Goal: Check status: Check status

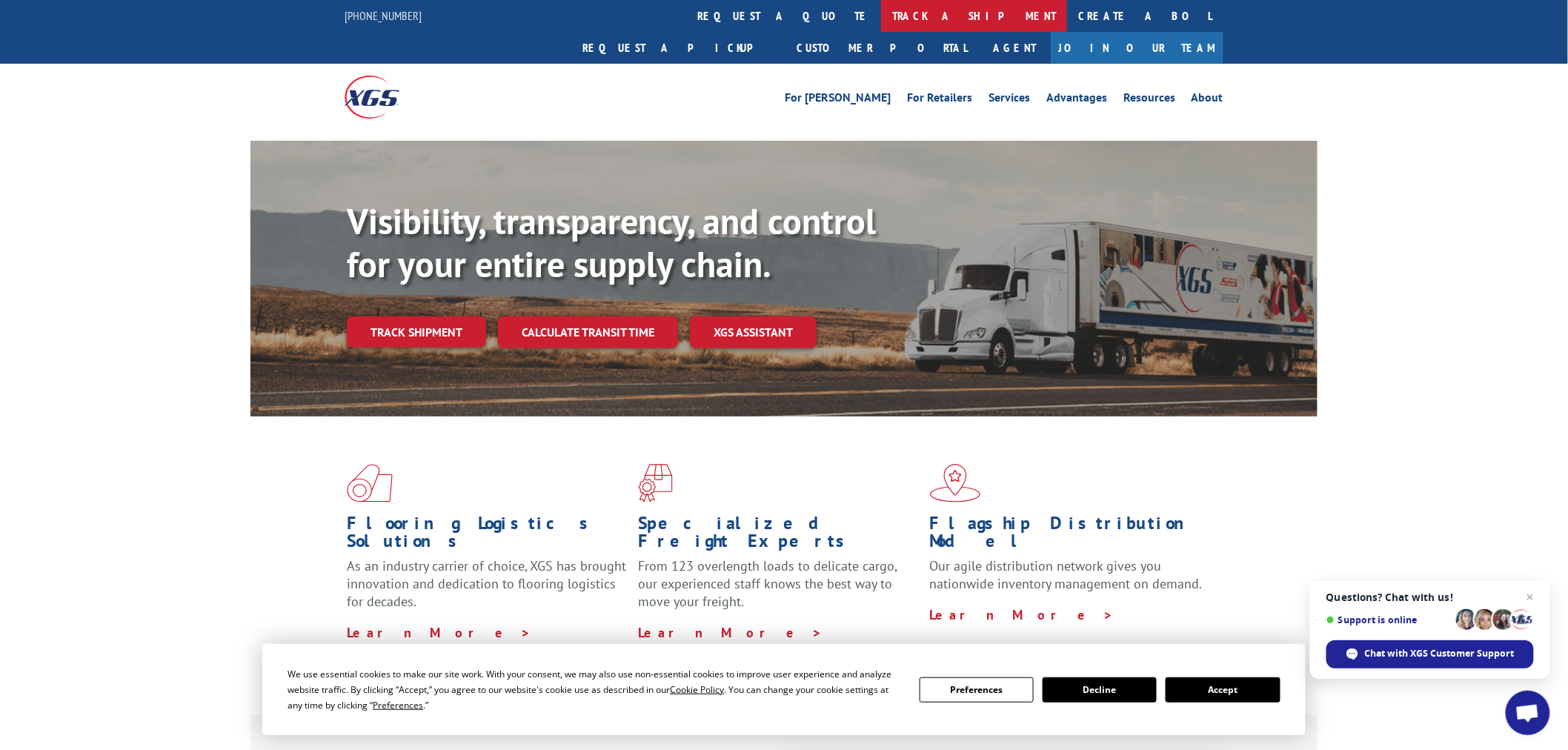
click at [881, 8] on link "track a shipment" at bounding box center [974, 16] width 186 height 32
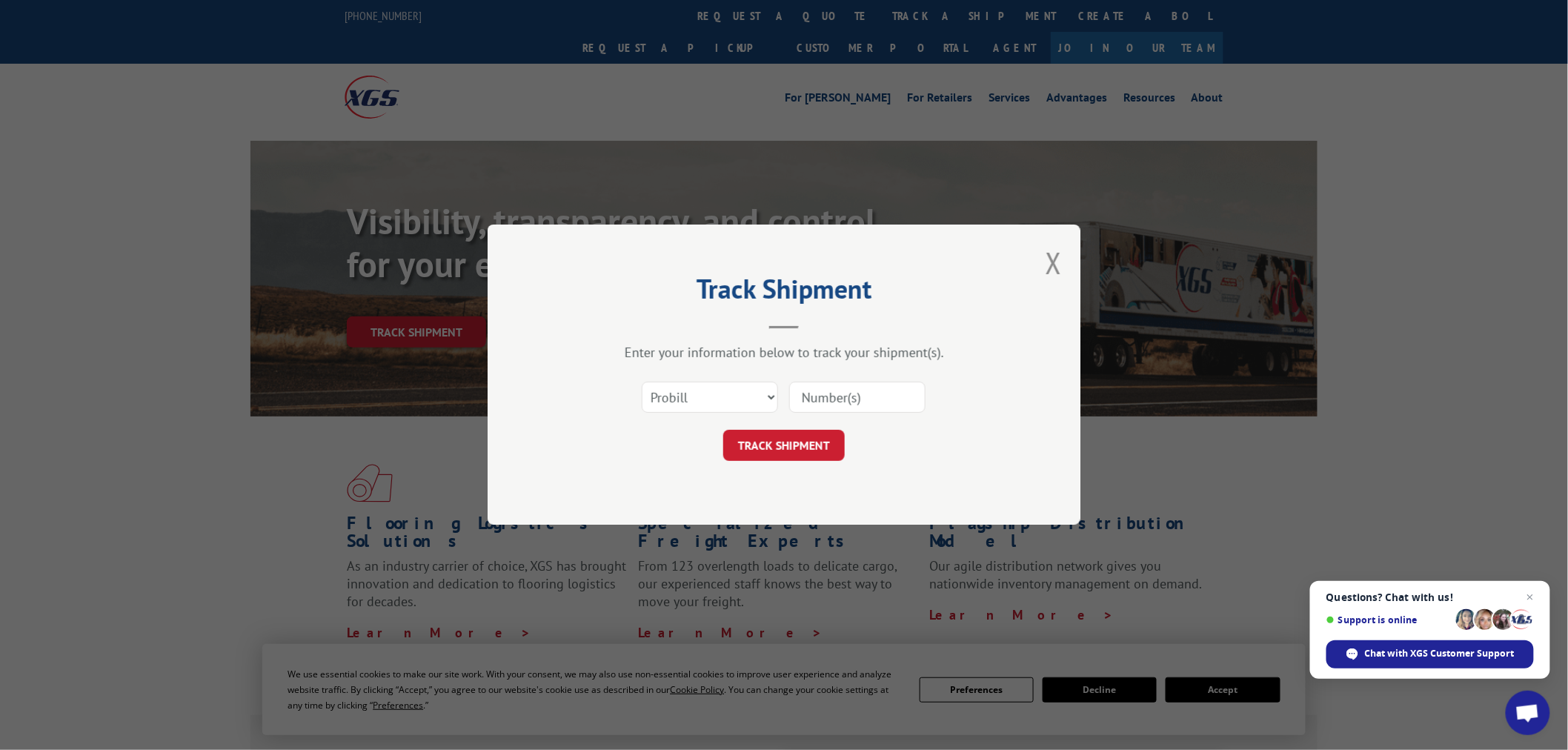
click at [830, 388] on input at bounding box center [857, 398] width 136 height 31
paste input "17476660"
type input "17476660"
drag, startPoint x: 805, startPoint y: 442, endPoint x: 1521, endPoint y: 546, distance: 723.5
click at [805, 443] on button "TRACK SHIPMENT" at bounding box center [784, 446] width 122 height 31
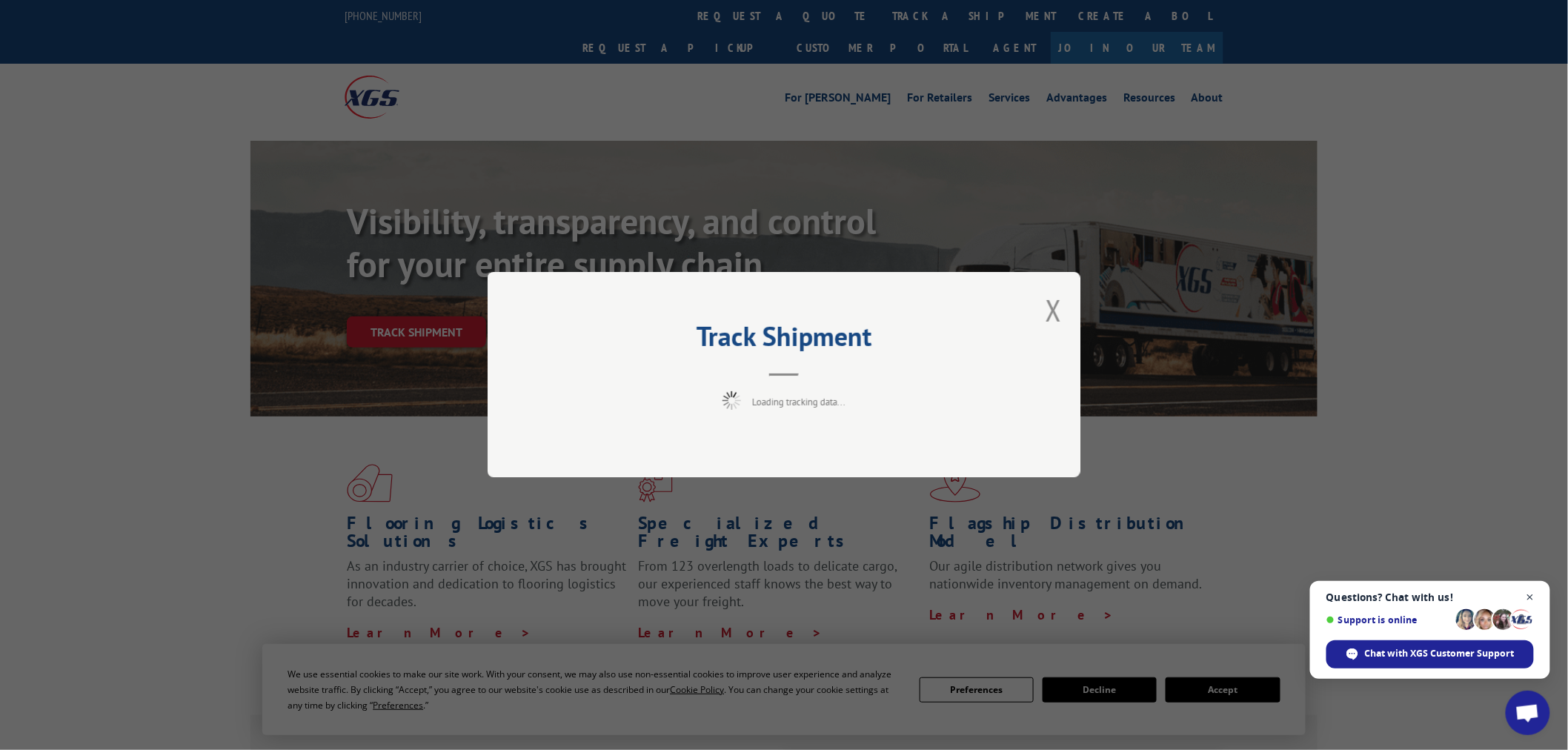
click at [1531, 594] on span "Close chat" at bounding box center [1530, 597] width 18 height 18
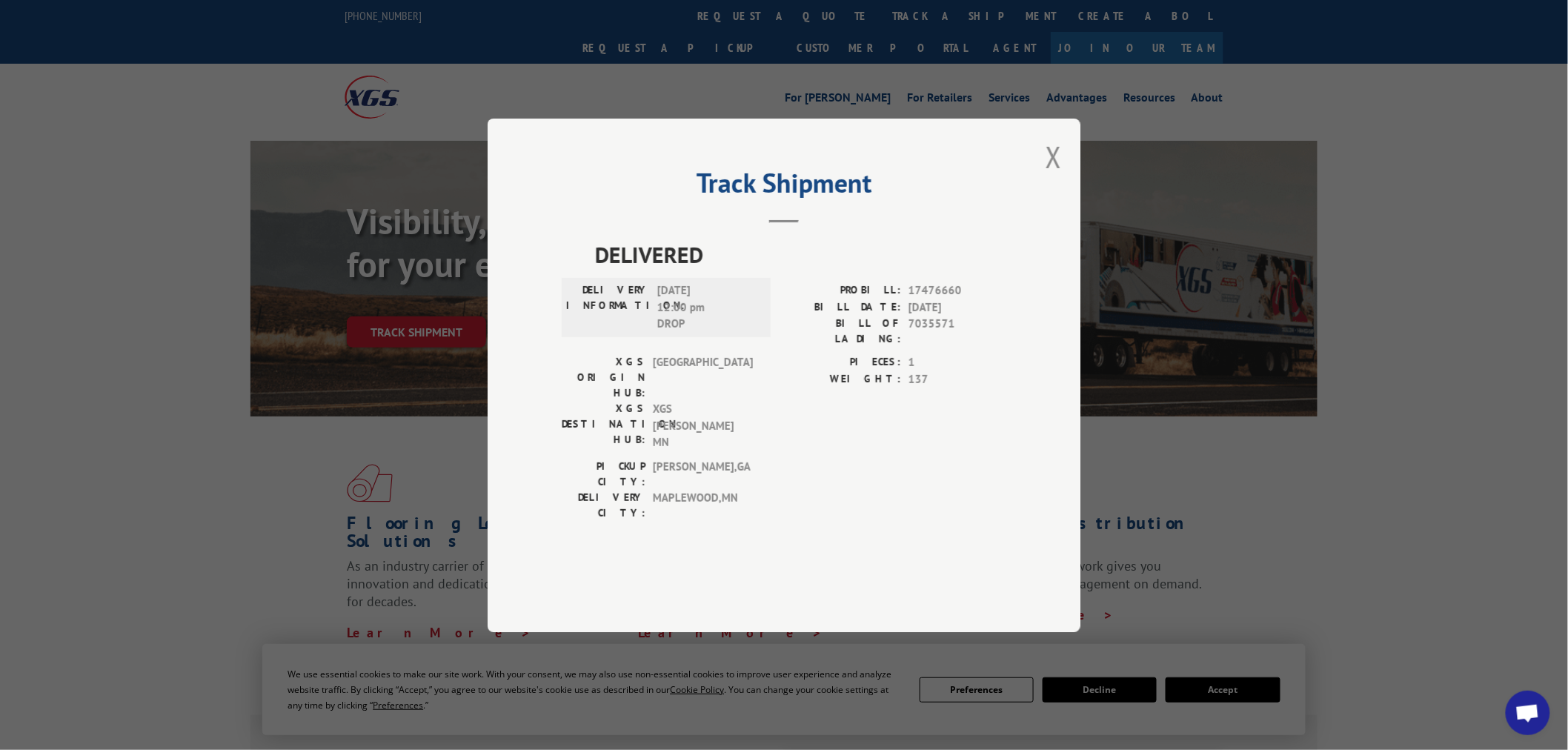
click at [1072, 208] on div "Track Shipment DELIVERED DELIVERY INFORMATION: [DATE] 12:00 pm DROP PROBILL: 17…" at bounding box center [783, 375] width 593 height 514
click at [1076, 206] on div "Track Shipment DELIVERED DELIVERY INFORMATION: [DATE] 12:00 pm DROP PROBILL: 17…" at bounding box center [783, 375] width 593 height 514
drag, startPoint x: 1054, startPoint y: 211, endPoint x: 1042, endPoint y: 197, distance: 18.4
click at [1053, 176] on button "Close modal" at bounding box center [1053, 157] width 16 height 40
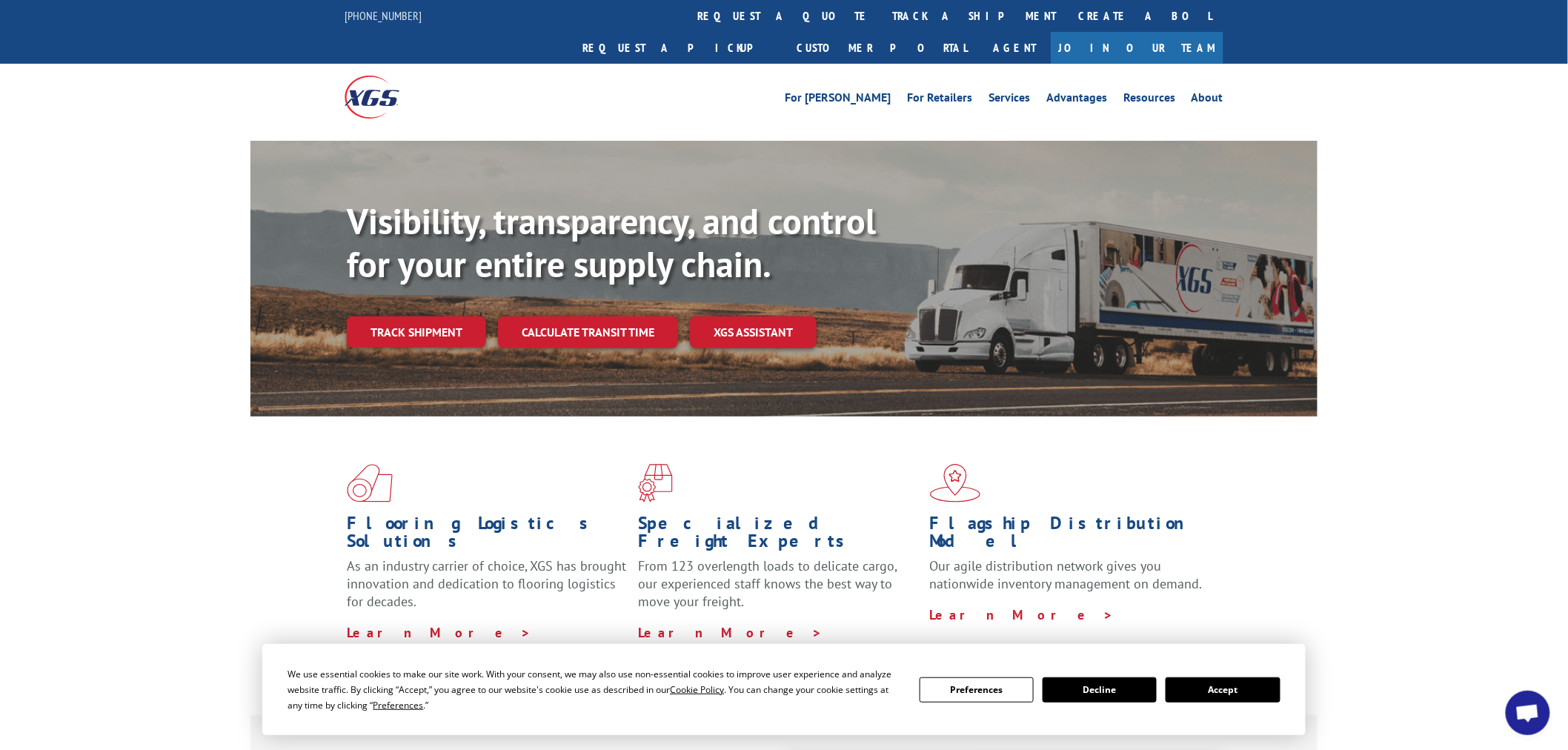
click at [881, 16] on link "track a shipment" at bounding box center [974, 16] width 186 height 32
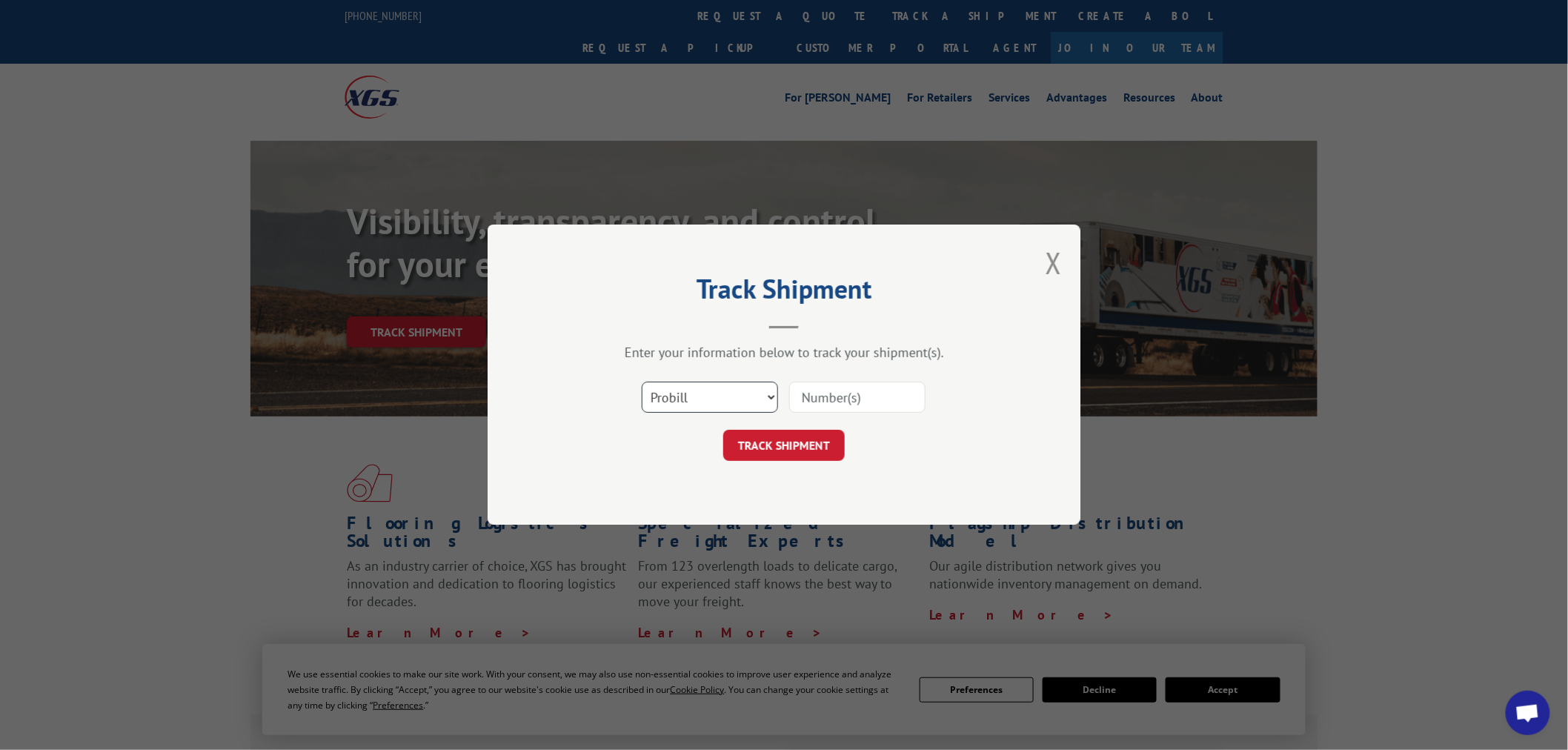
click at [669, 391] on select "Select category... Probill BOL PO" at bounding box center [710, 398] width 136 height 31
select select "bol"
click at [642, 382] on select "Select category... Probill BOL PO" at bounding box center [710, 398] width 136 height 31
click at [862, 398] on input at bounding box center [857, 398] width 136 height 31
paste input "6356119"
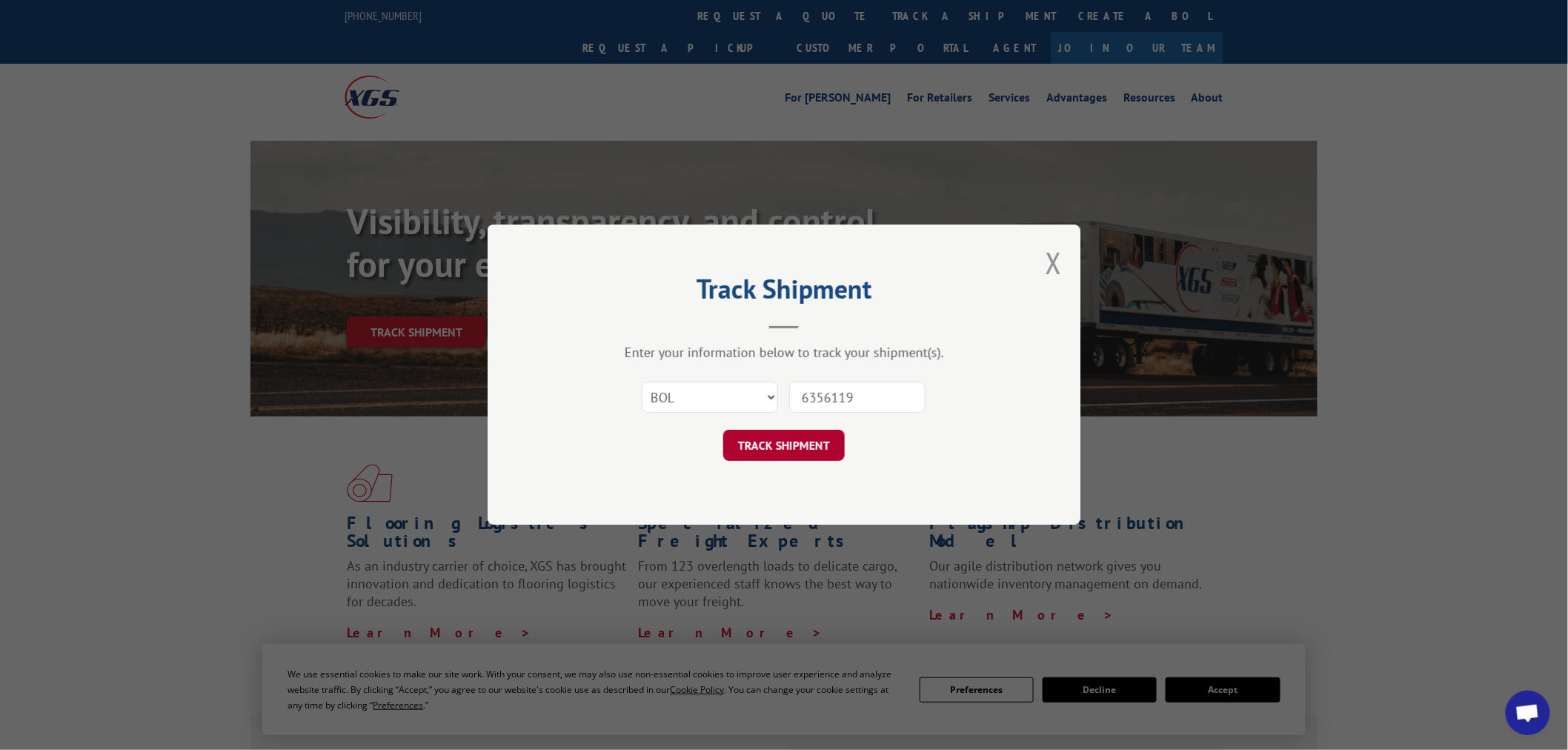
type input "6356119"
click at [831, 438] on button "TRACK SHIPMENT" at bounding box center [784, 446] width 122 height 31
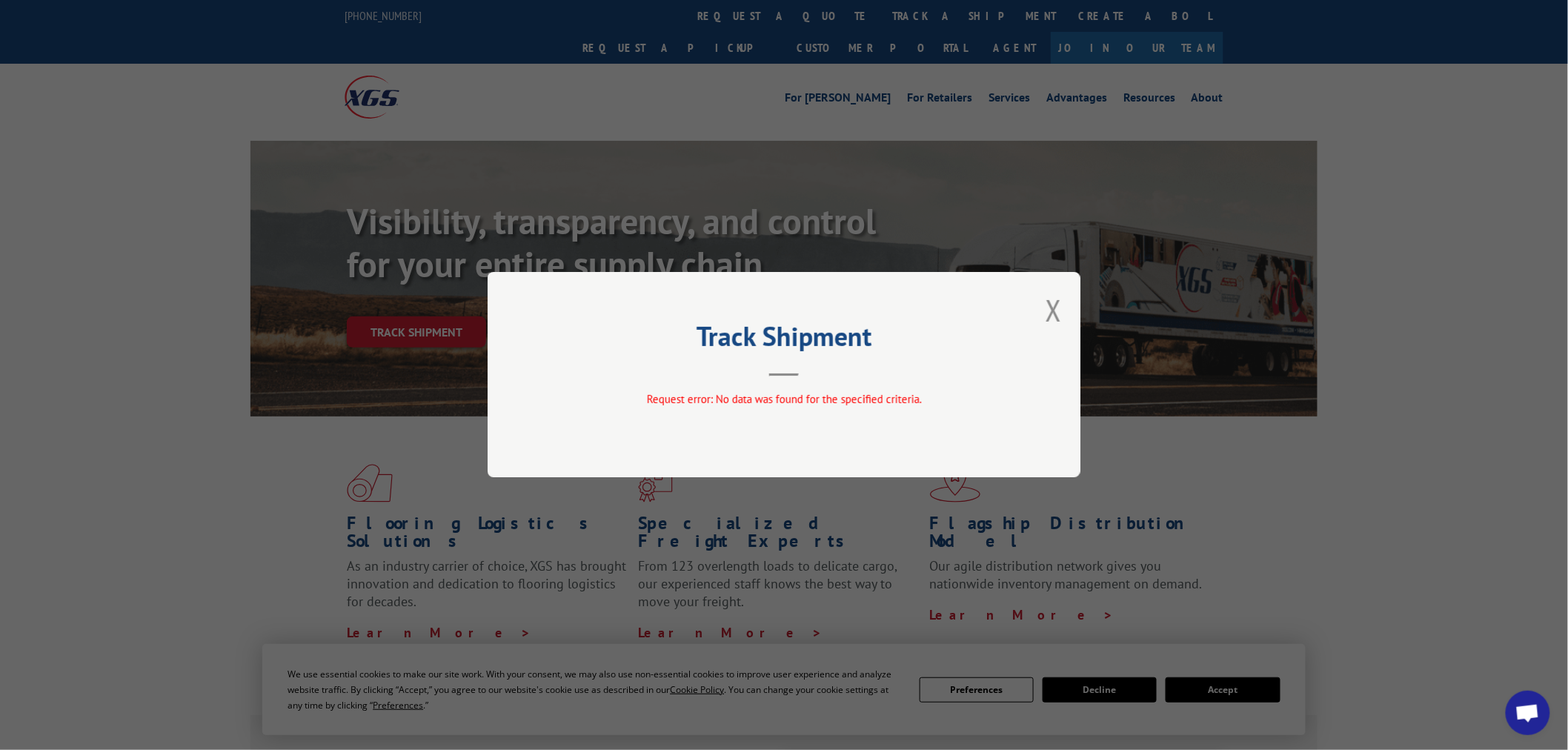
click at [1065, 316] on div "Track Shipment Request error: No data was found for the specified criteria." at bounding box center [783, 375] width 593 height 205
click at [1050, 300] on button "Close modal" at bounding box center [1053, 311] width 16 height 40
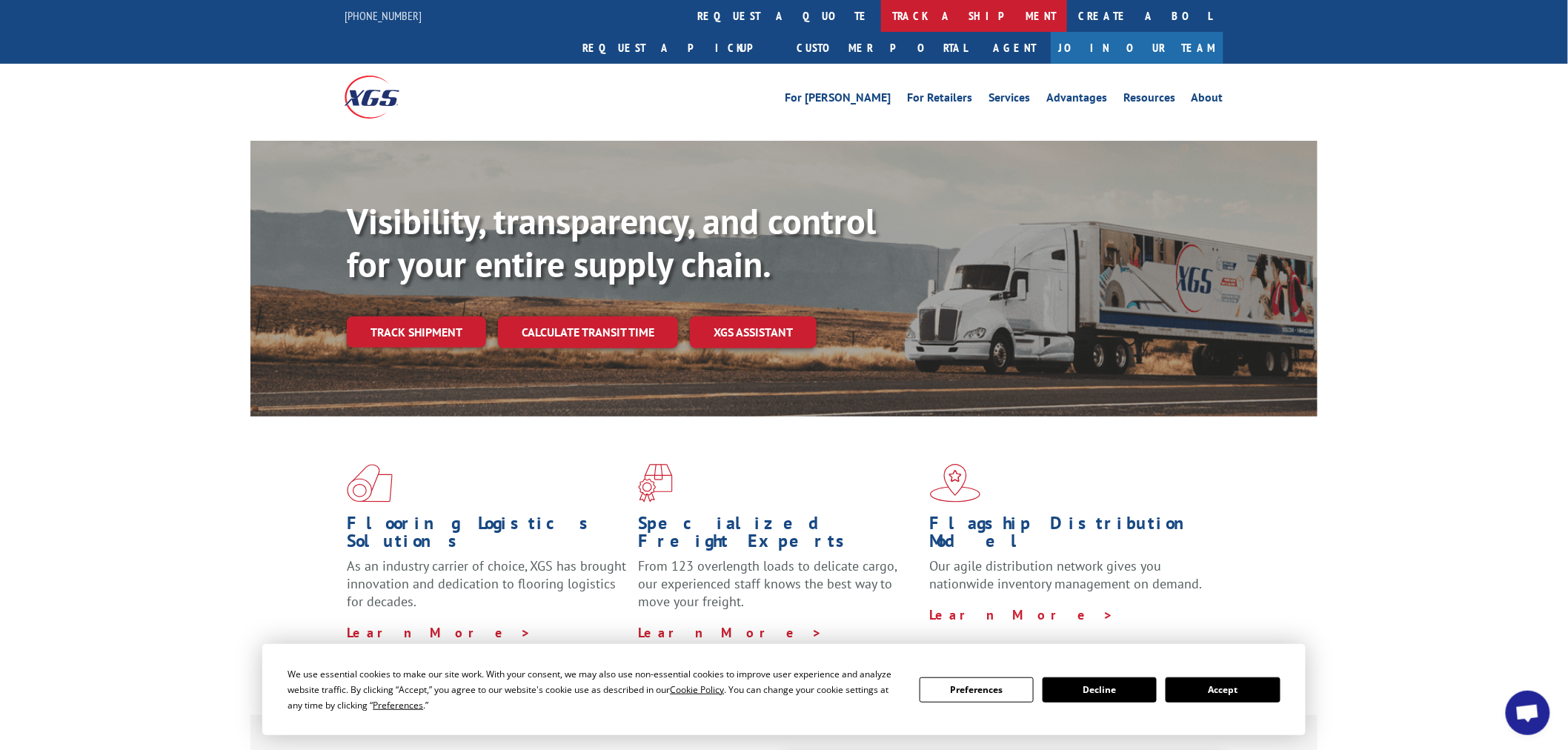
click at [881, 23] on link "track a shipment" at bounding box center [974, 16] width 186 height 32
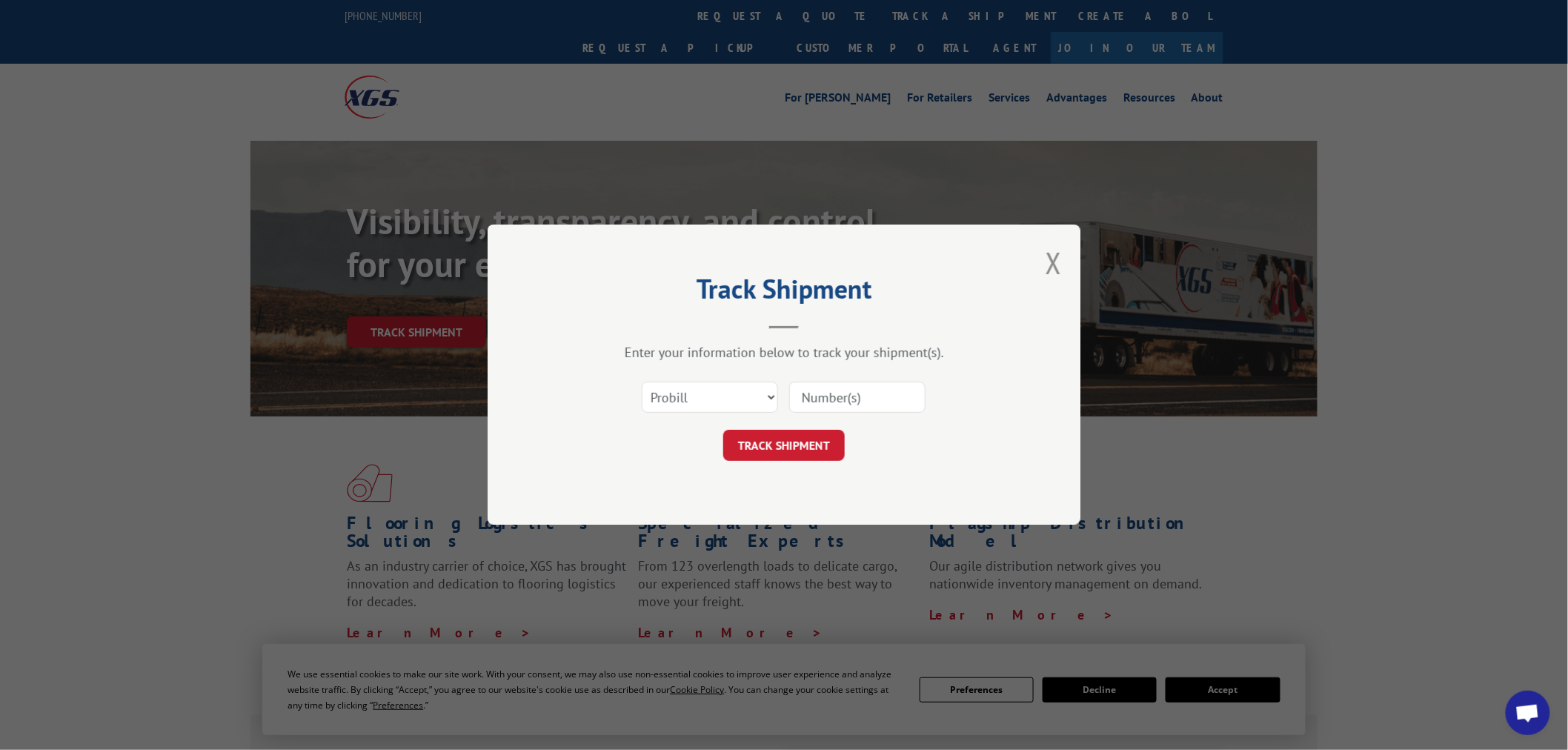
click at [841, 393] on input at bounding box center [857, 398] width 136 height 31
click at [737, 408] on select "Select category... Probill BOL PO" at bounding box center [710, 398] width 136 height 31
select select "bol"
click at [642, 382] on select "Select category... Probill BOL PO" at bounding box center [710, 398] width 136 height 31
click at [801, 395] on input at bounding box center [857, 398] width 136 height 31
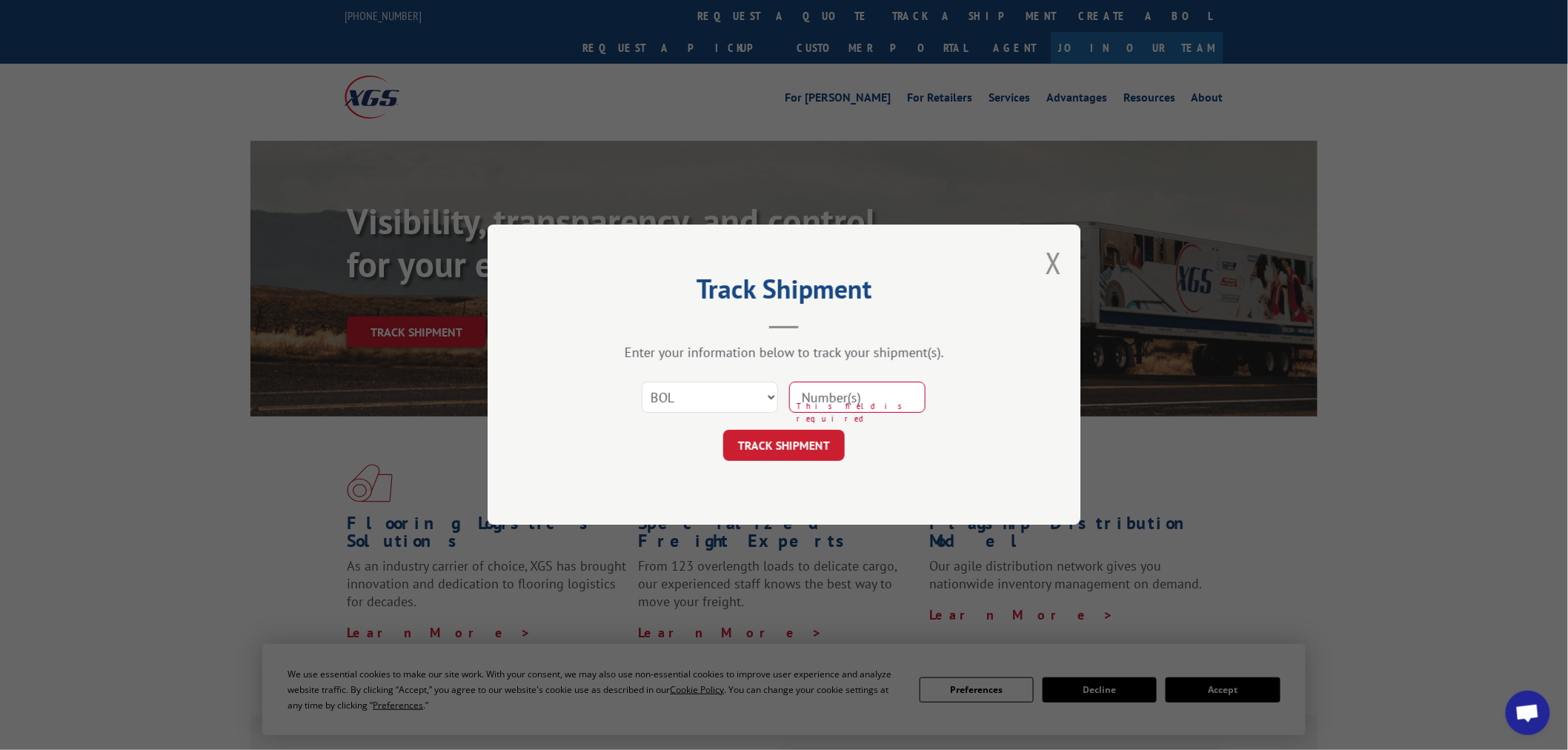
paste input "6857312"
type input "6857312"
click at [810, 448] on button "TRACK SHIPMENT" at bounding box center [784, 446] width 122 height 31
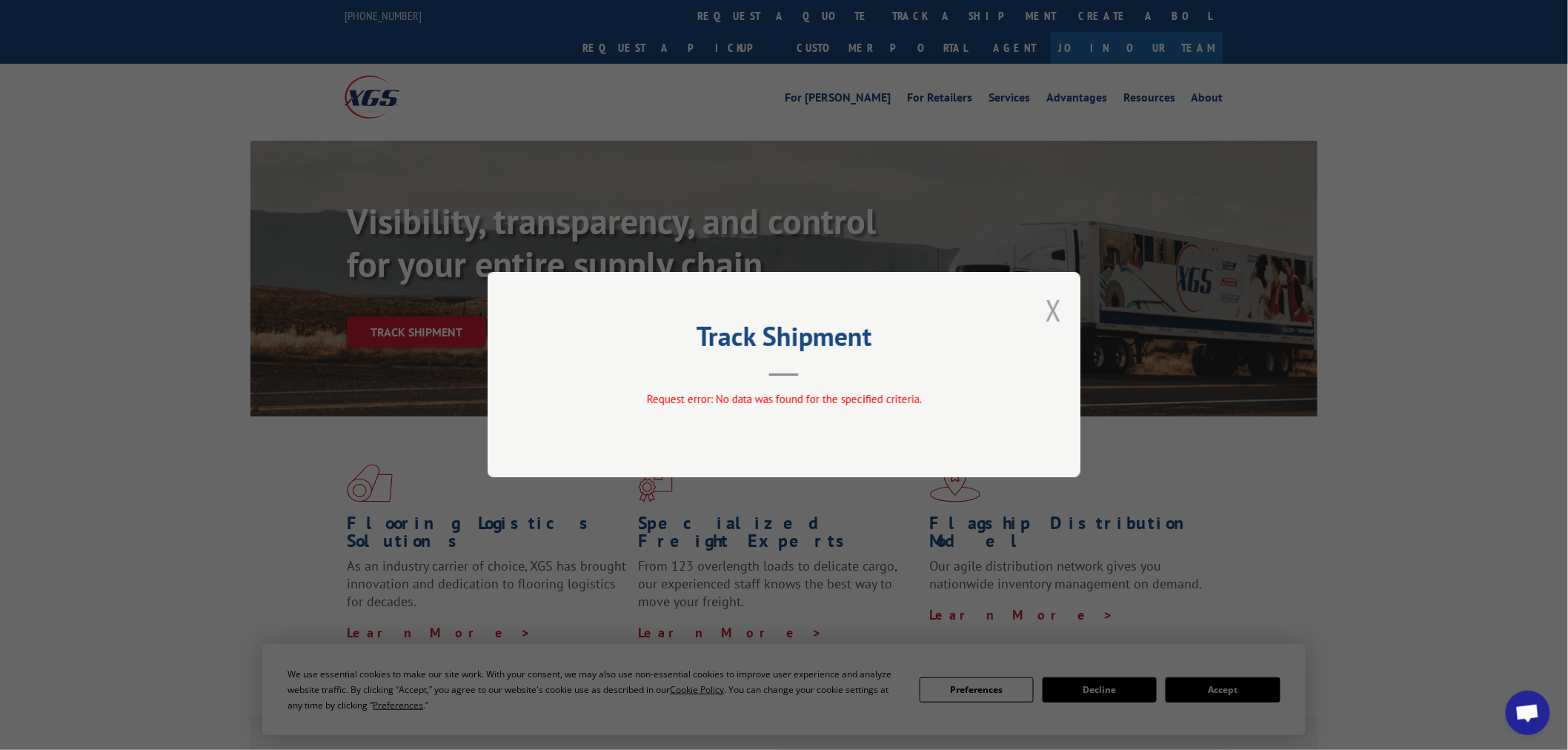
click at [1053, 312] on button "Close modal" at bounding box center [1053, 311] width 16 height 40
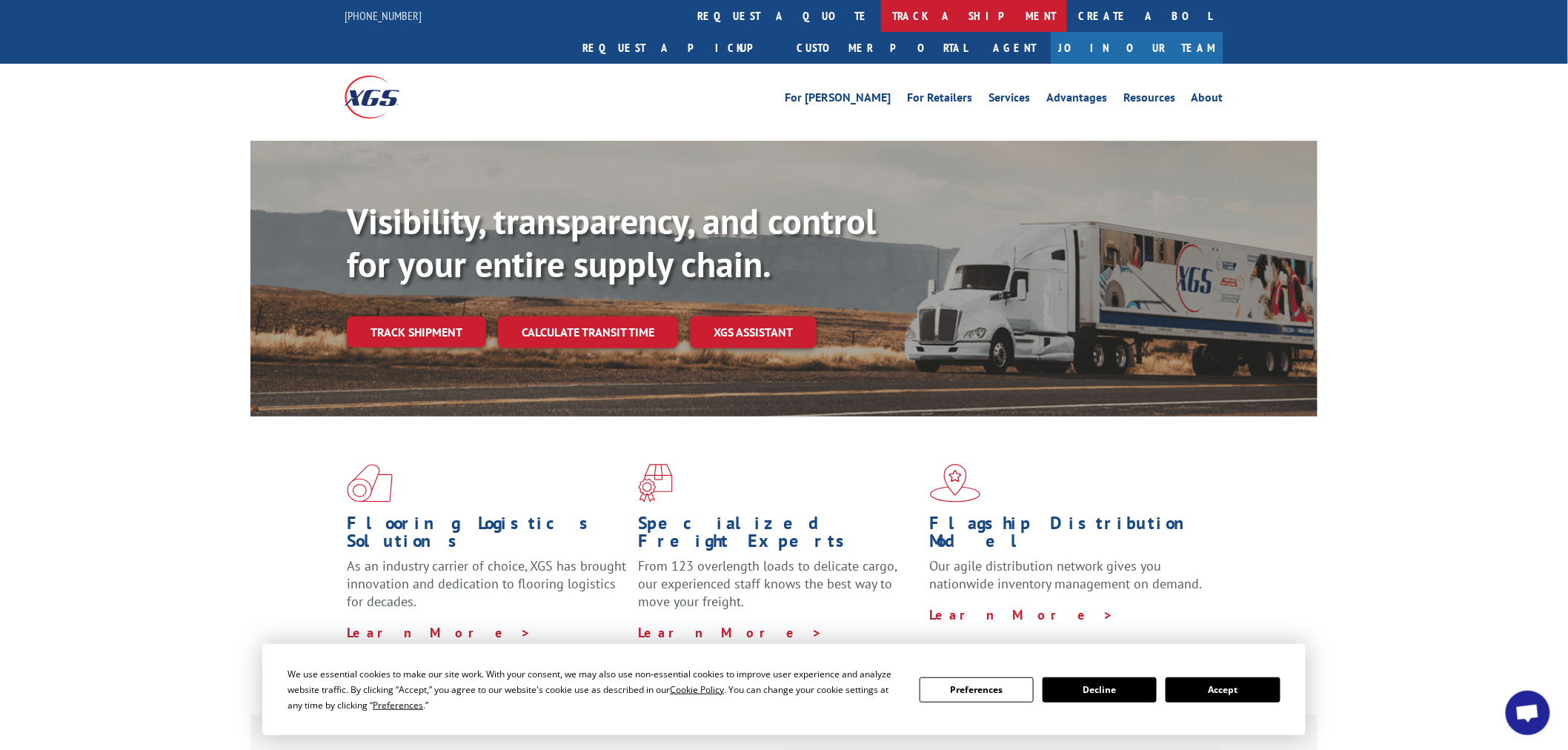
click at [881, 20] on link "track a shipment" at bounding box center [974, 16] width 186 height 32
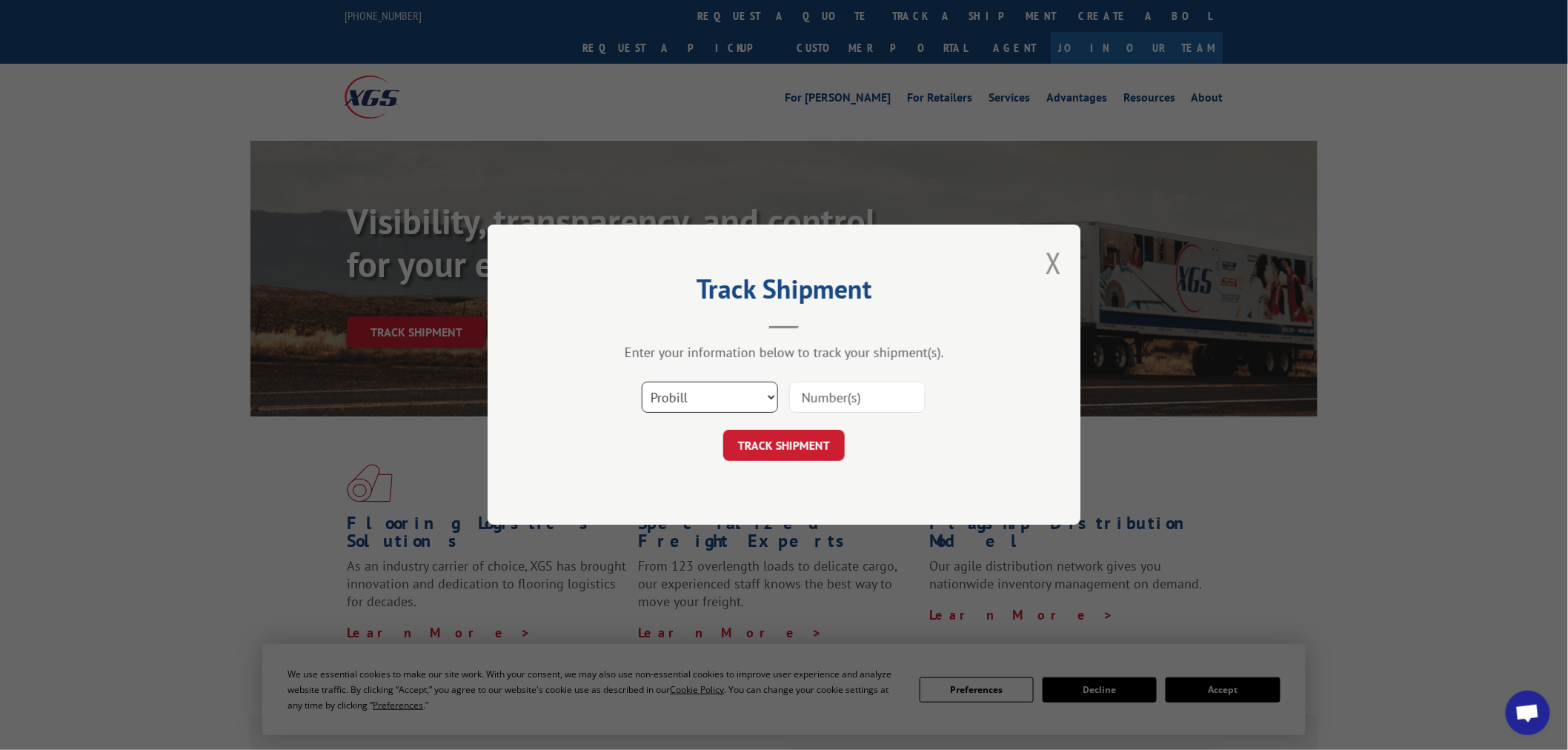
click at [742, 397] on select "Select category... Probill BOL PO" at bounding box center [710, 398] width 136 height 31
select select "po"
click at [642, 382] on select "Select category... Probill BOL PO" at bounding box center [710, 398] width 136 height 31
click at [800, 426] on form "Select category... Probill BOL PO TRACK SHIPMENT" at bounding box center [783, 418] width 444 height 88
click at [807, 398] on input at bounding box center [857, 398] width 136 height 31
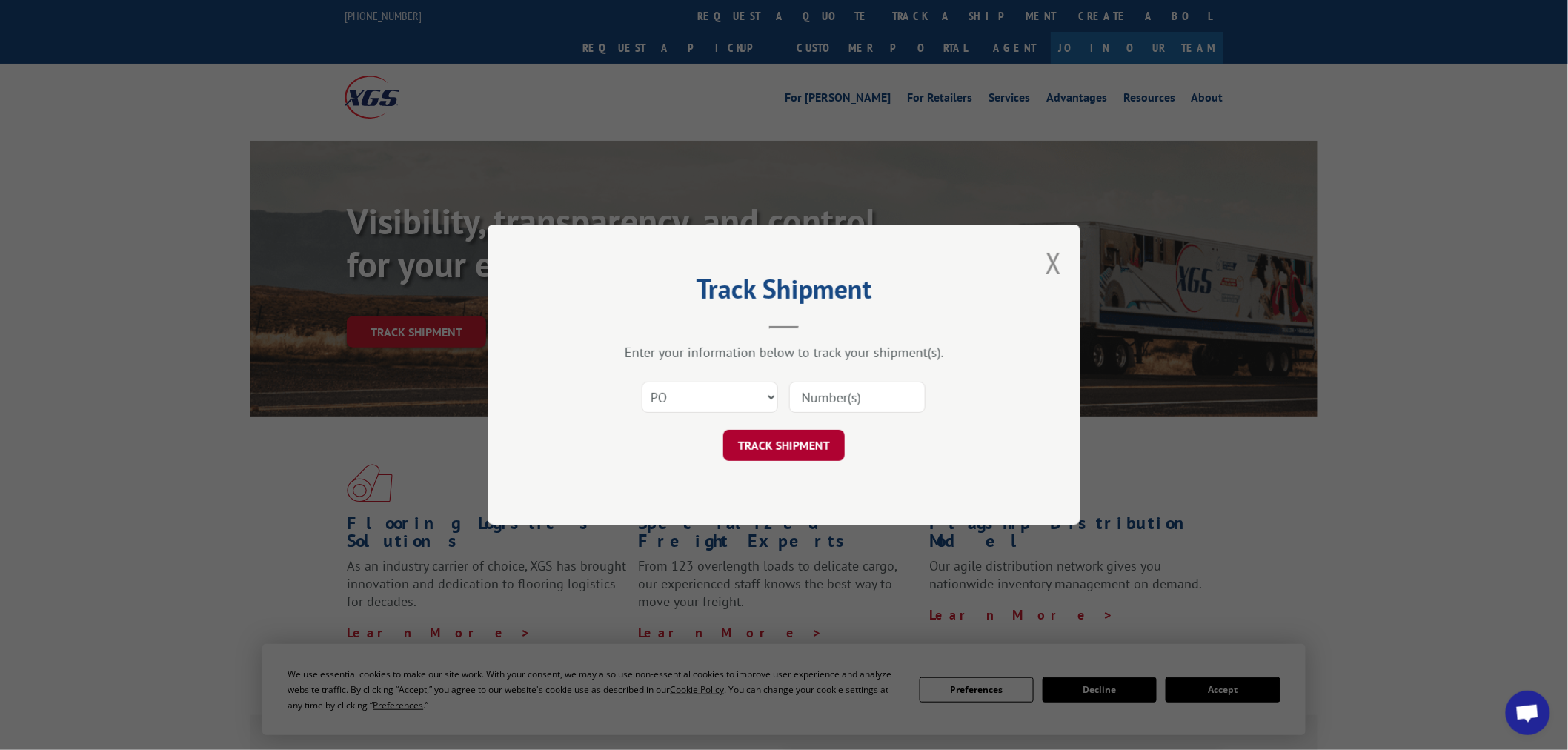
paste input "10547780"
type input "10547780"
click at [789, 455] on button "TRACK SHIPMENT" at bounding box center [784, 446] width 122 height 31
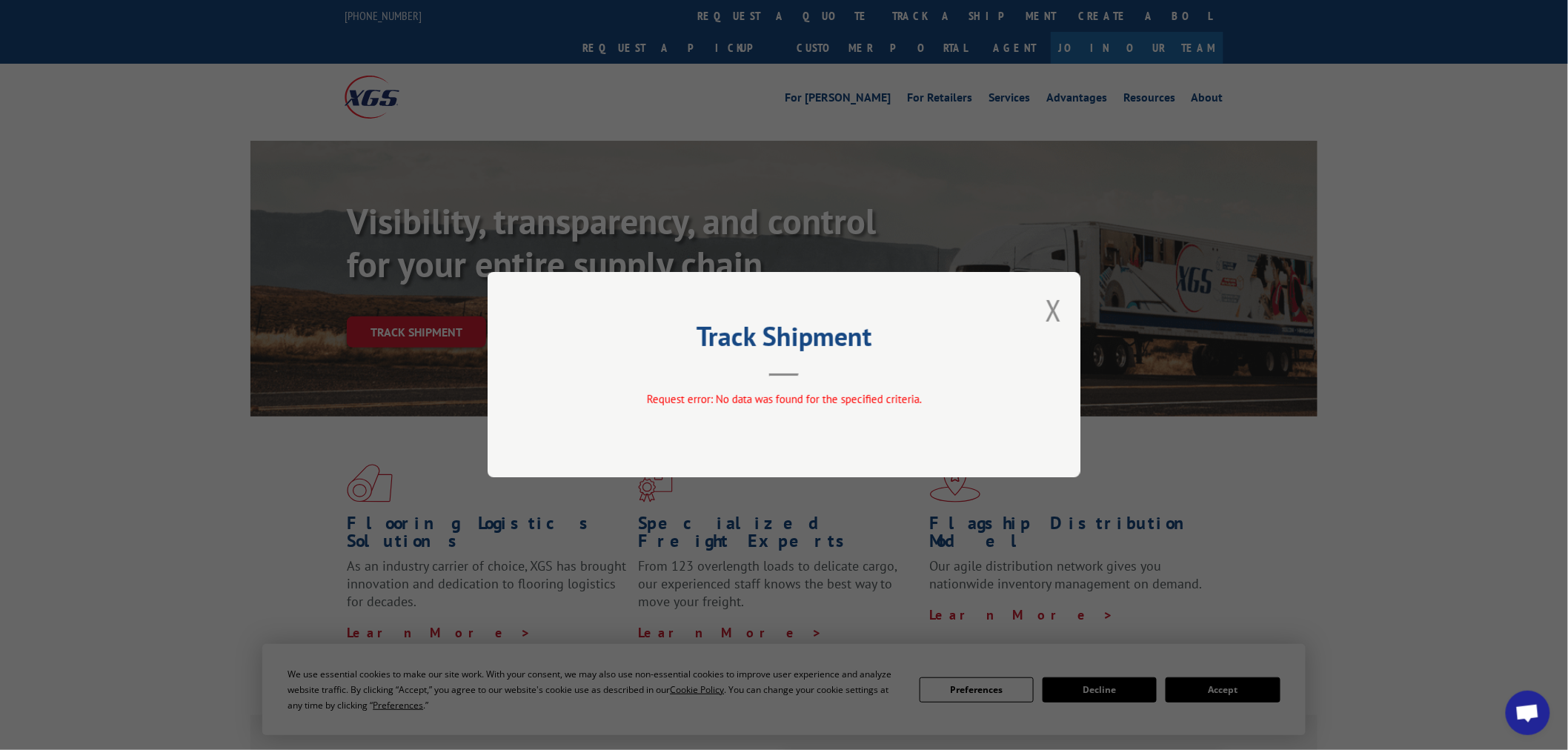
click at [897, 592] on div "Track Shipment Request error: No data was found for the specified criteria." at bounding box center [784, 375] width 1568 height 750
drag, startPoint x: 1011, startPoint y: 369, endPoint x: 856, endPoint y: 175, distance: 248.3
click at [1008, 372] on div "Track Shipment Request error: No data was found for the specified criteria." at bounding box center [783, 375] width 593 height 205
